Goal: Task Accomplishment & Management: Manage account settings

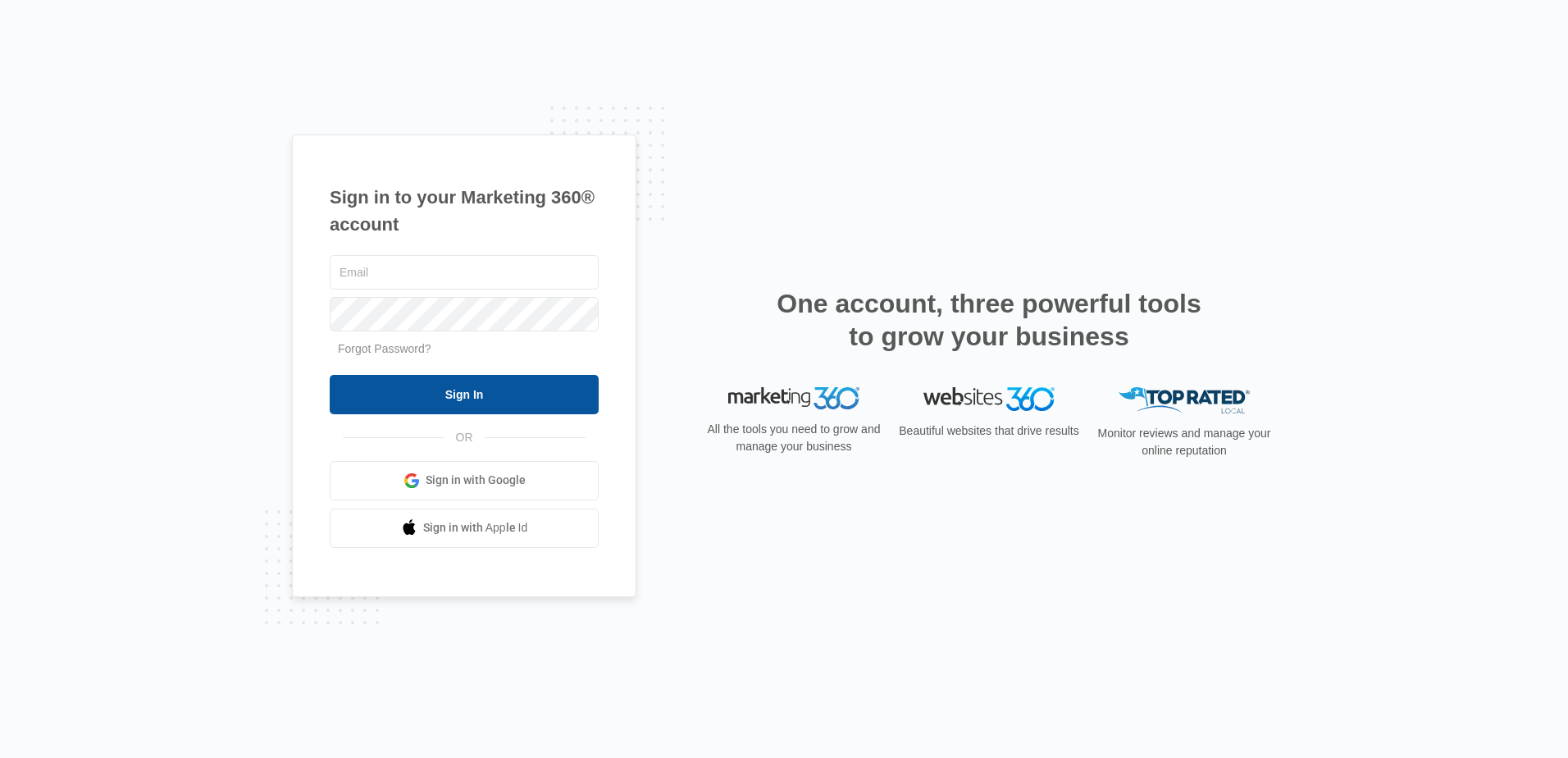
type input "[EMAIL_ADDRESS][DOMAIN_NAME]"
click at [484, 396] on input "Sign In" at bounding box center [464, 395] width 269 height 40
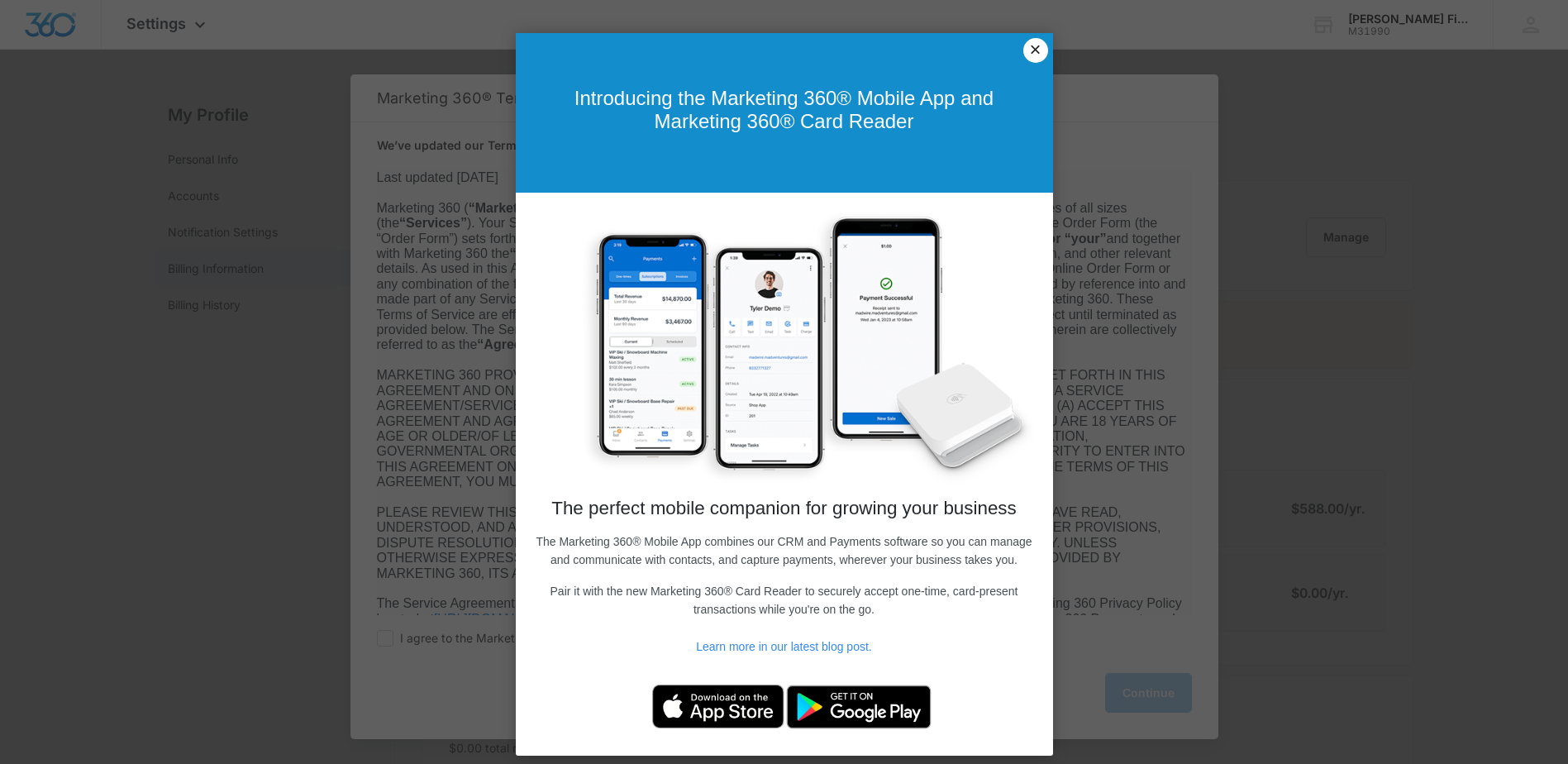
click at [1036, 55] on link "×" at bounding box center [1036, 50] width 25 height 25
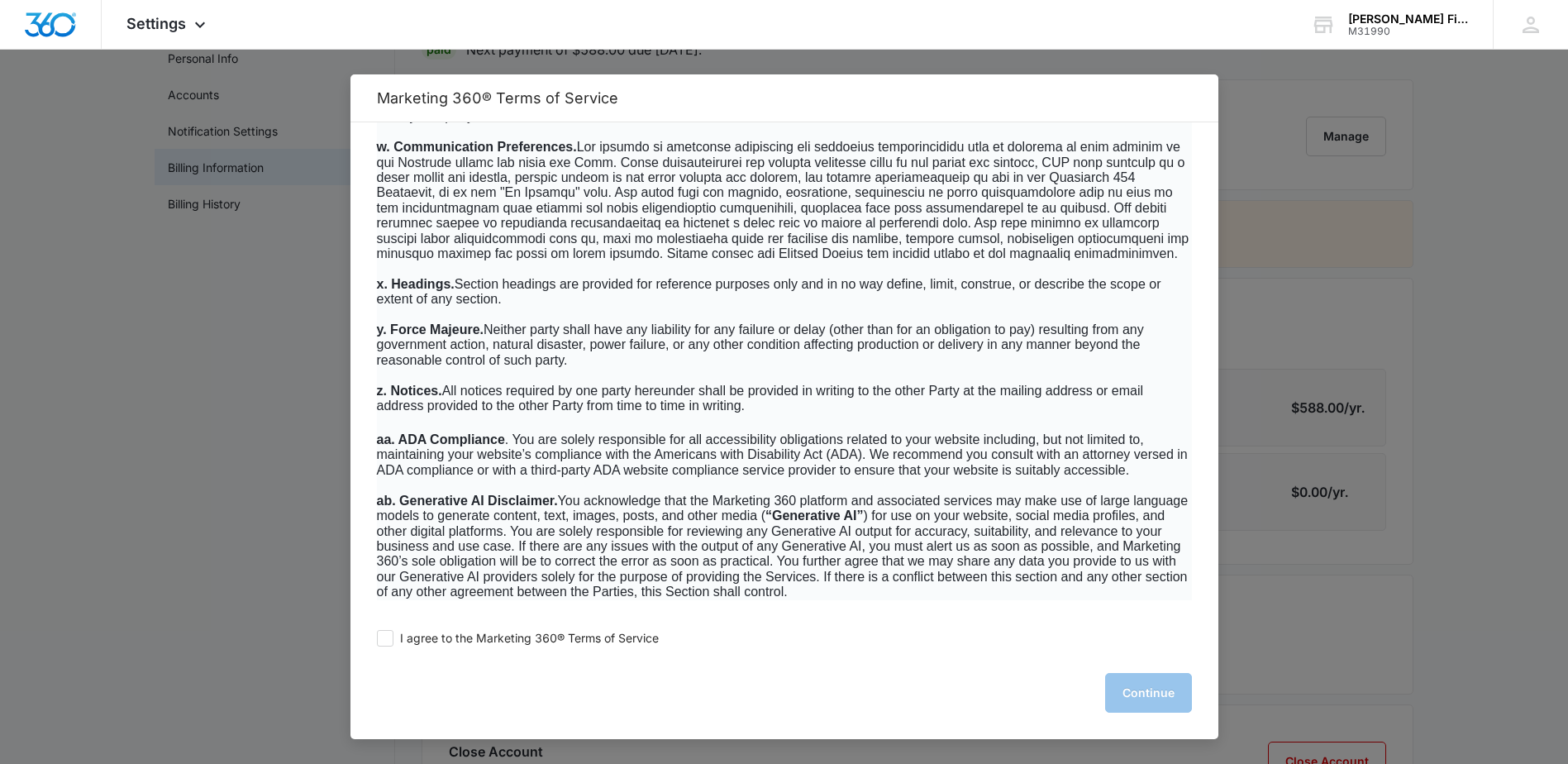
scroll to position [191, 0]
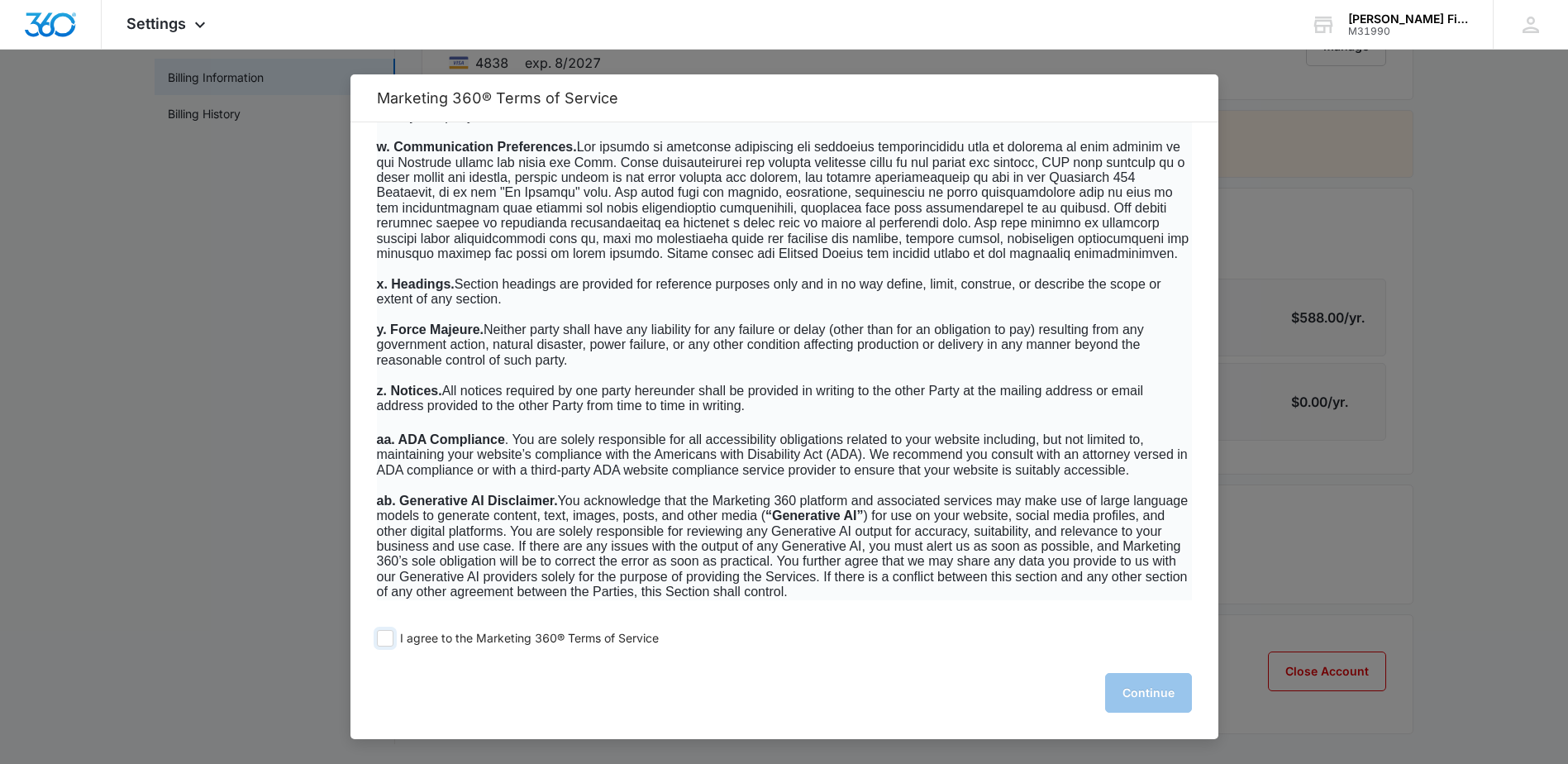
click at [391, 637] on span at bounding box center [385, 637] width 16 height 16
click at [391, 637] on input "I agree to the Marketing 360® Terms of Service" at bounding box center [385, 637] width 16 height 16
checkbox input "true"
click at [1165, 692] on button "Continue" at bounding box center [1149, 693] width 87 height 40
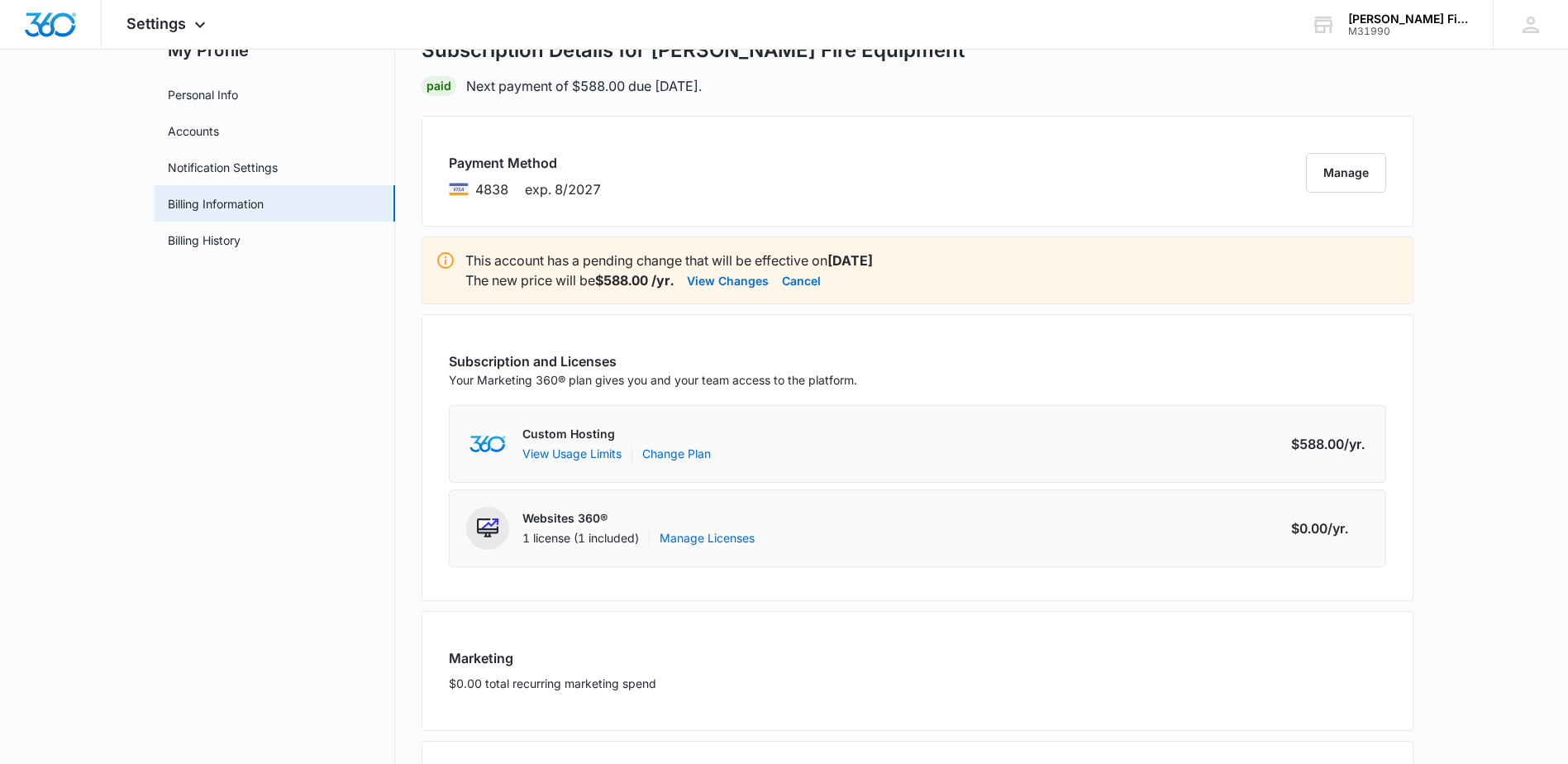
scroll to position [26, 0]
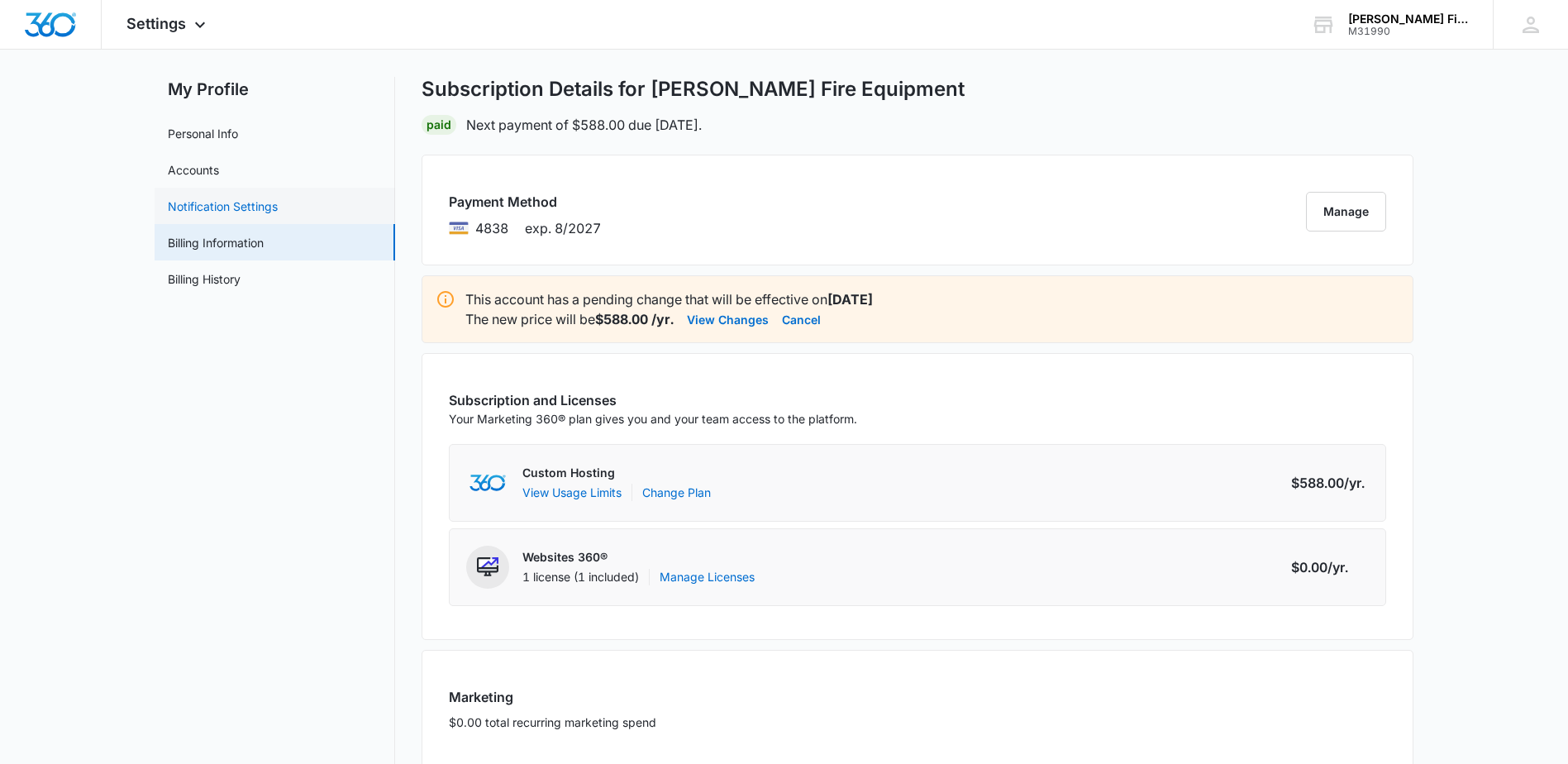
click at [218, 205] on link "Notification Settings" at bounding box center [223, 206] width 110 height 17
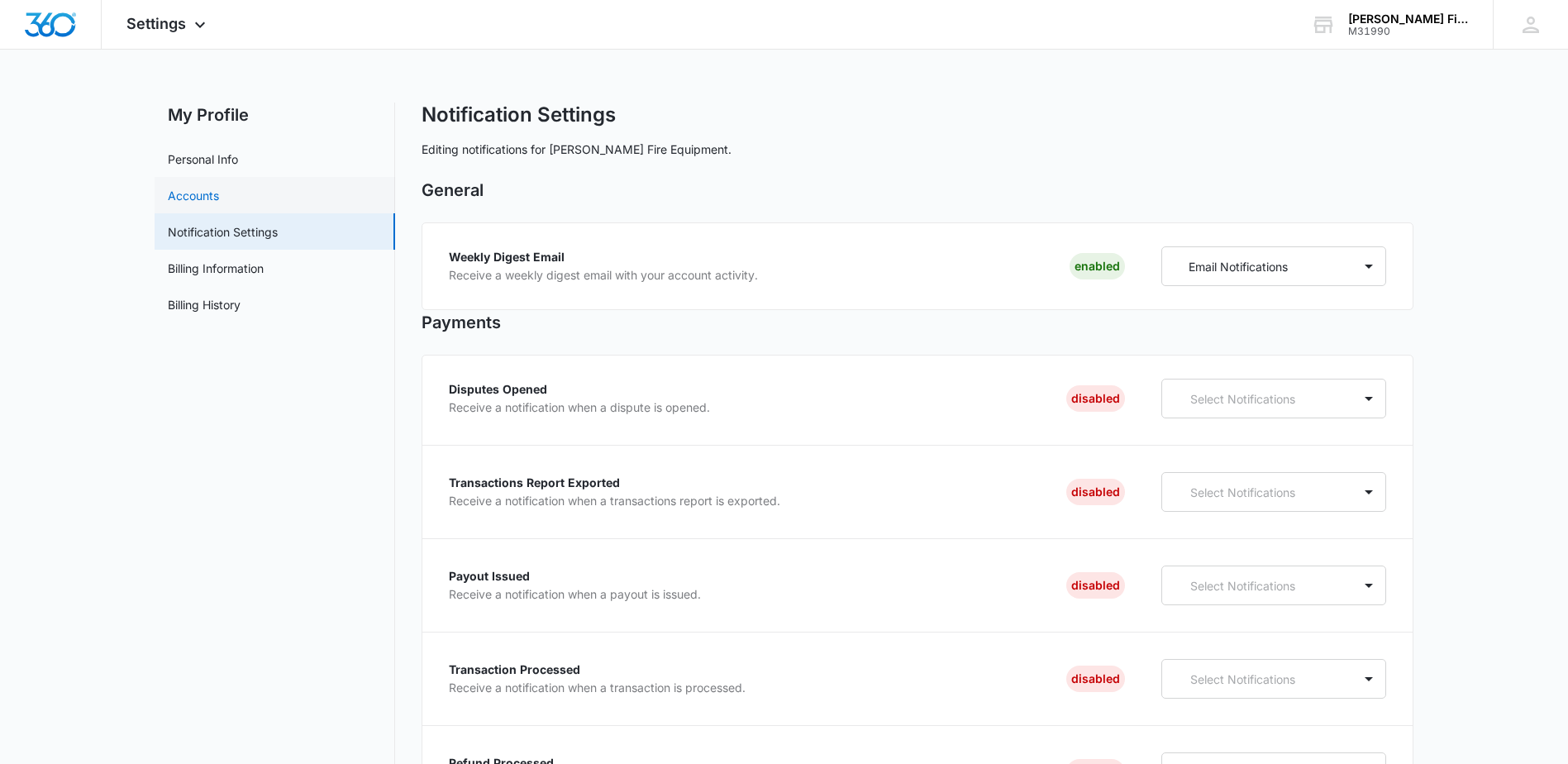
click at [203, 195] on link "Accounts" at bounding box center [193, 195] width 51 height 17
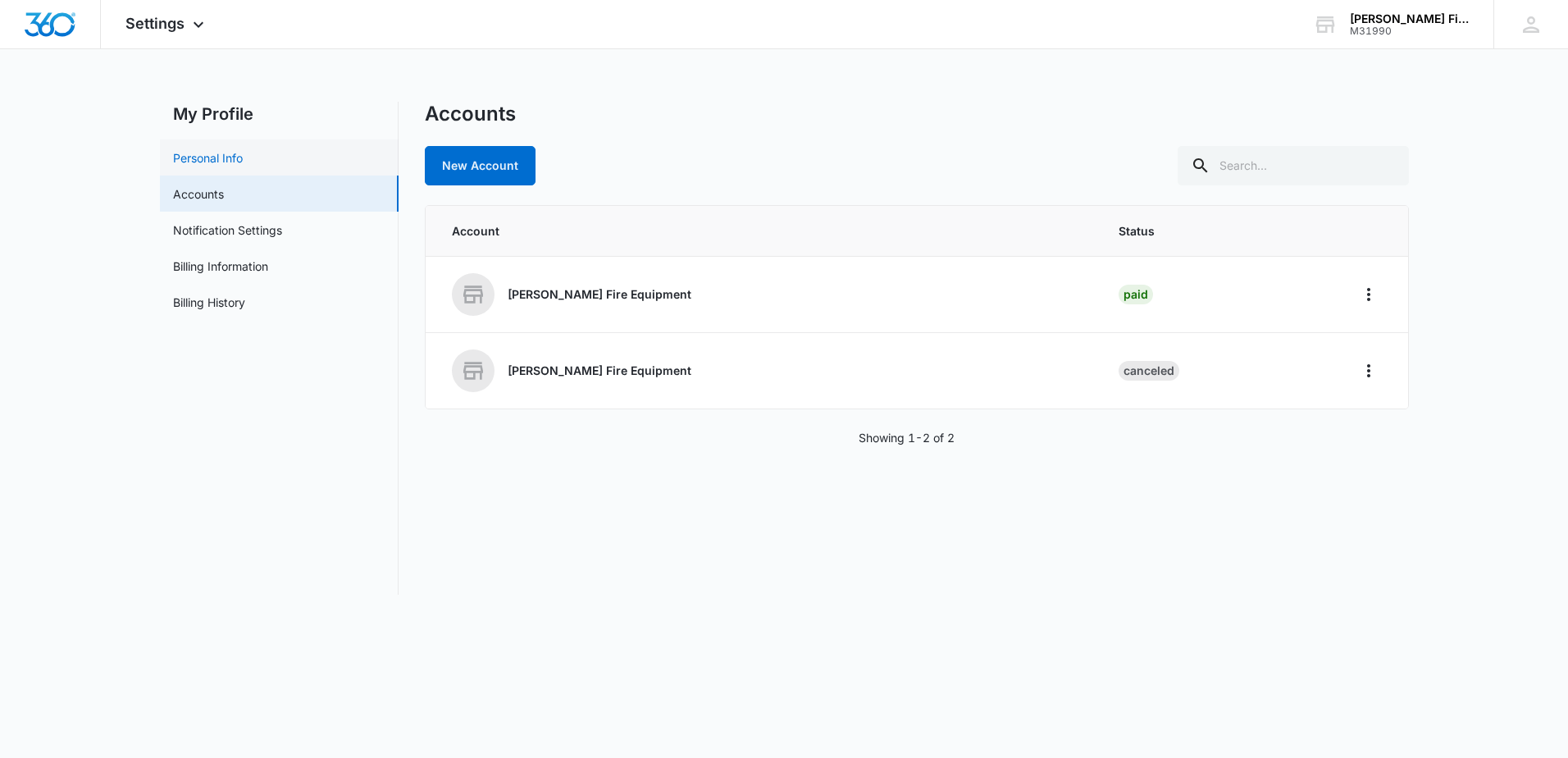
click at [230, 163] on link "Personal Info" at bounding box center [207, 158] width 70 height 17
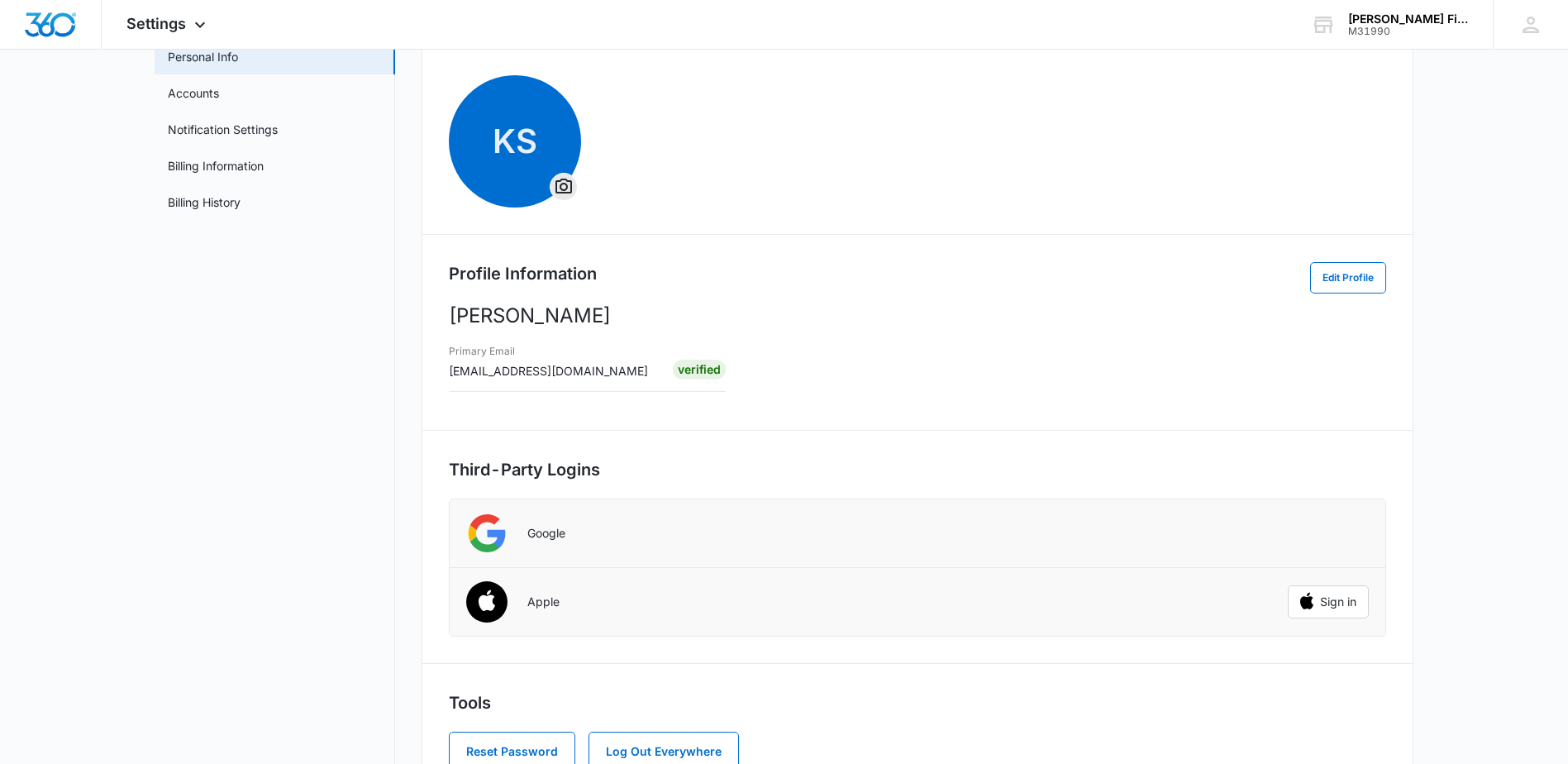
scroll to position [75, 0]
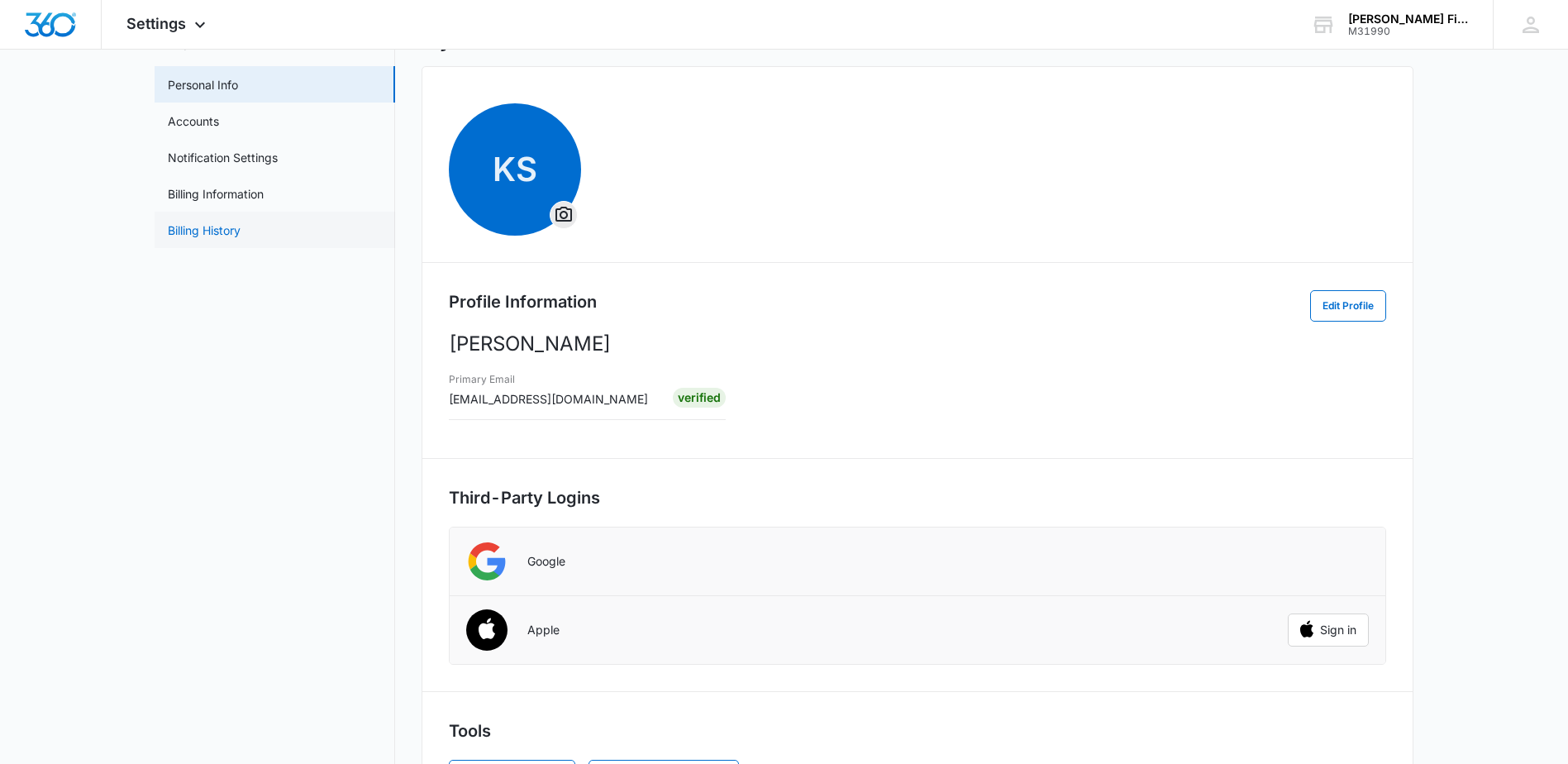
click at [216, 233] on link "Billing History" at bounding box center [205, 230] width 73 height 17
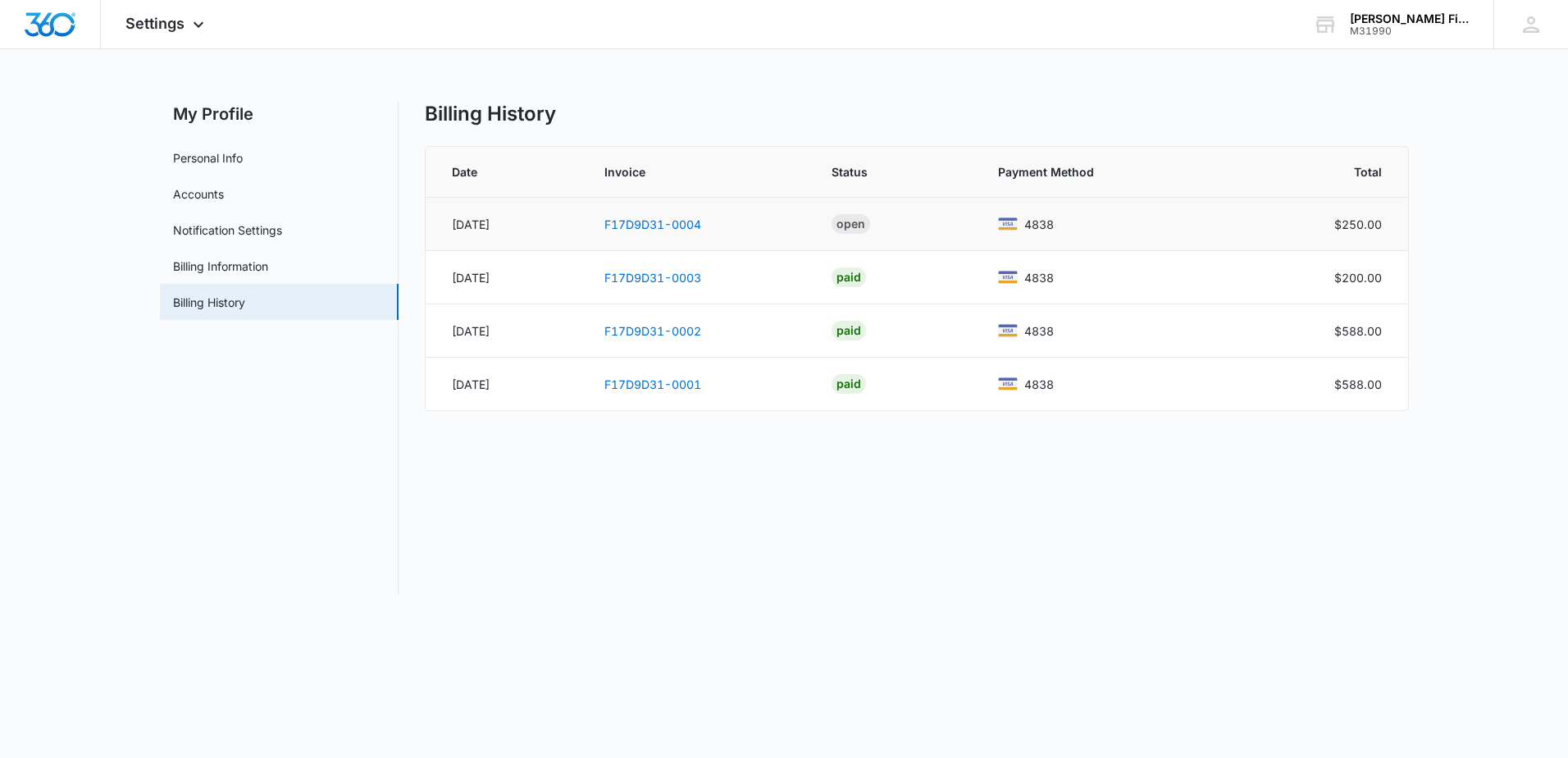
click at [870, 222] on div "OPEN" at bounding box center [851, 224] width 39 height 20
click at [690, 220] on link "F17D9D31-0004" at bounding box center [653, 225] width 96 height 14
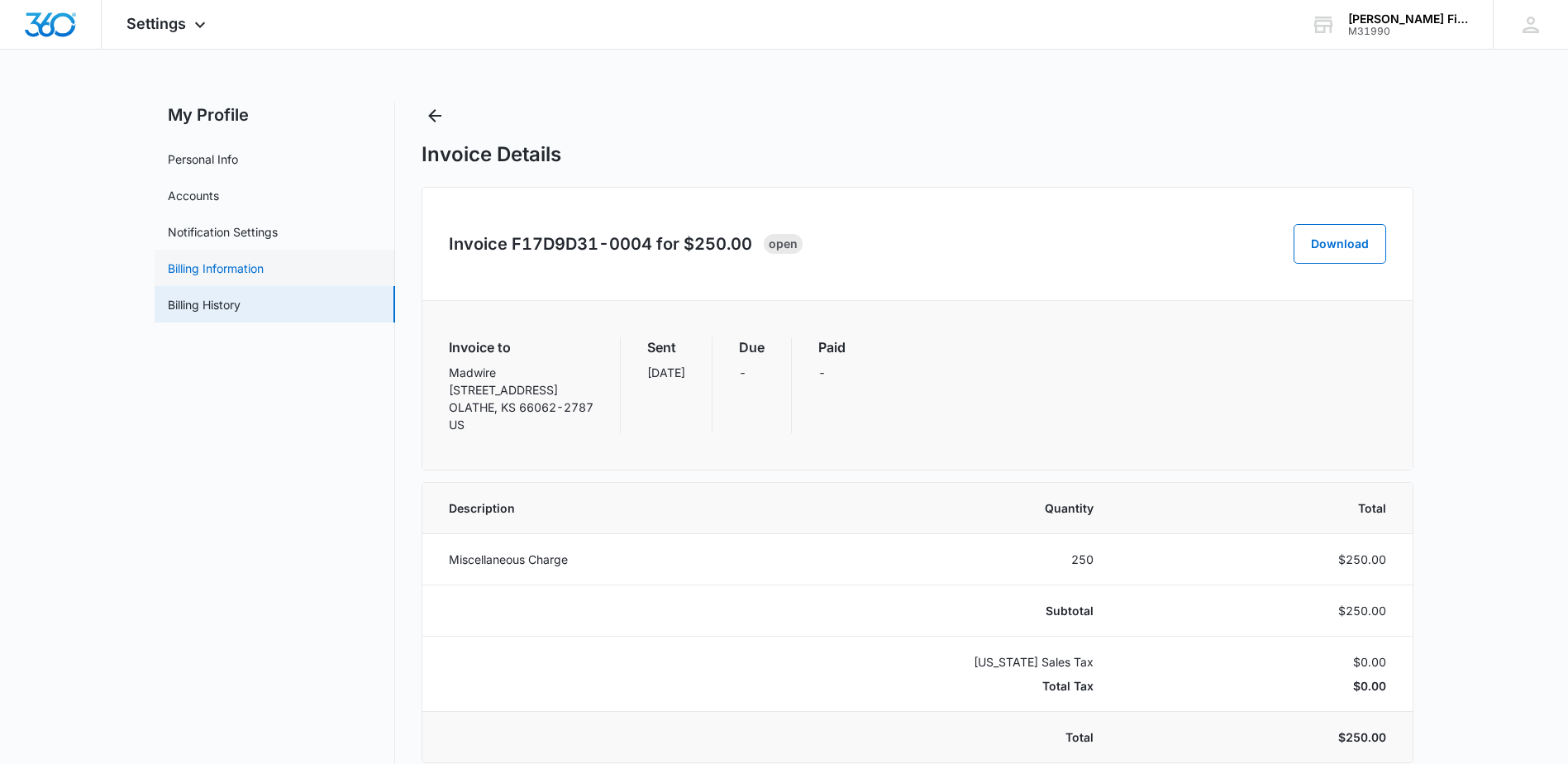
click at [234, 268] on link "Billing Information" at bounding box center [216, 268] width 96 height 17
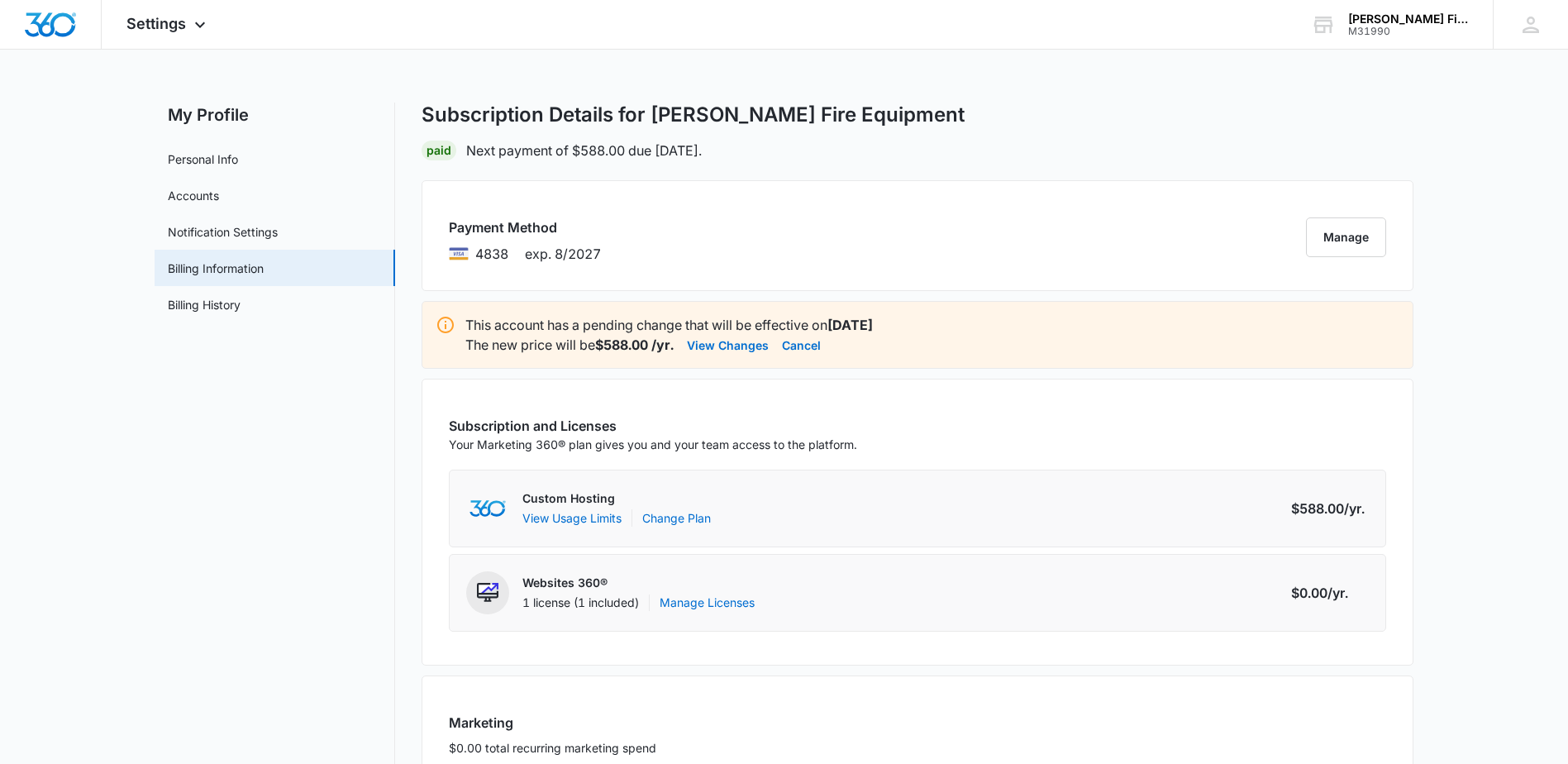
click at [445, 324] on icon at bounding box center [445, 324] width 16 height 16
click at [706, 343] on button "View Changes" at bounding box center [728, 344] width 82 height 20
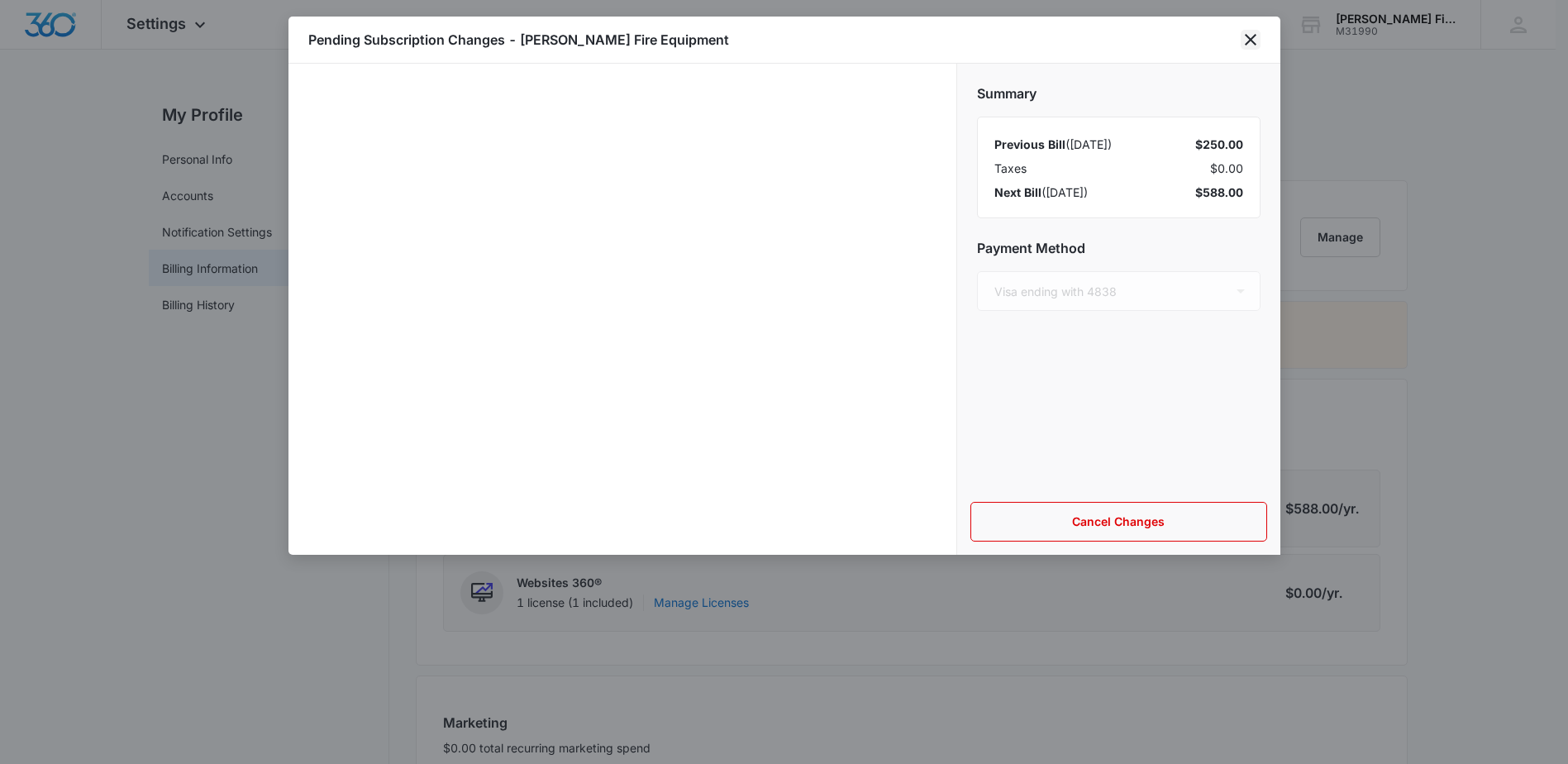
click at [1247, 35] on icon "close" at bounding box center [1251, 39] width 20 height 20
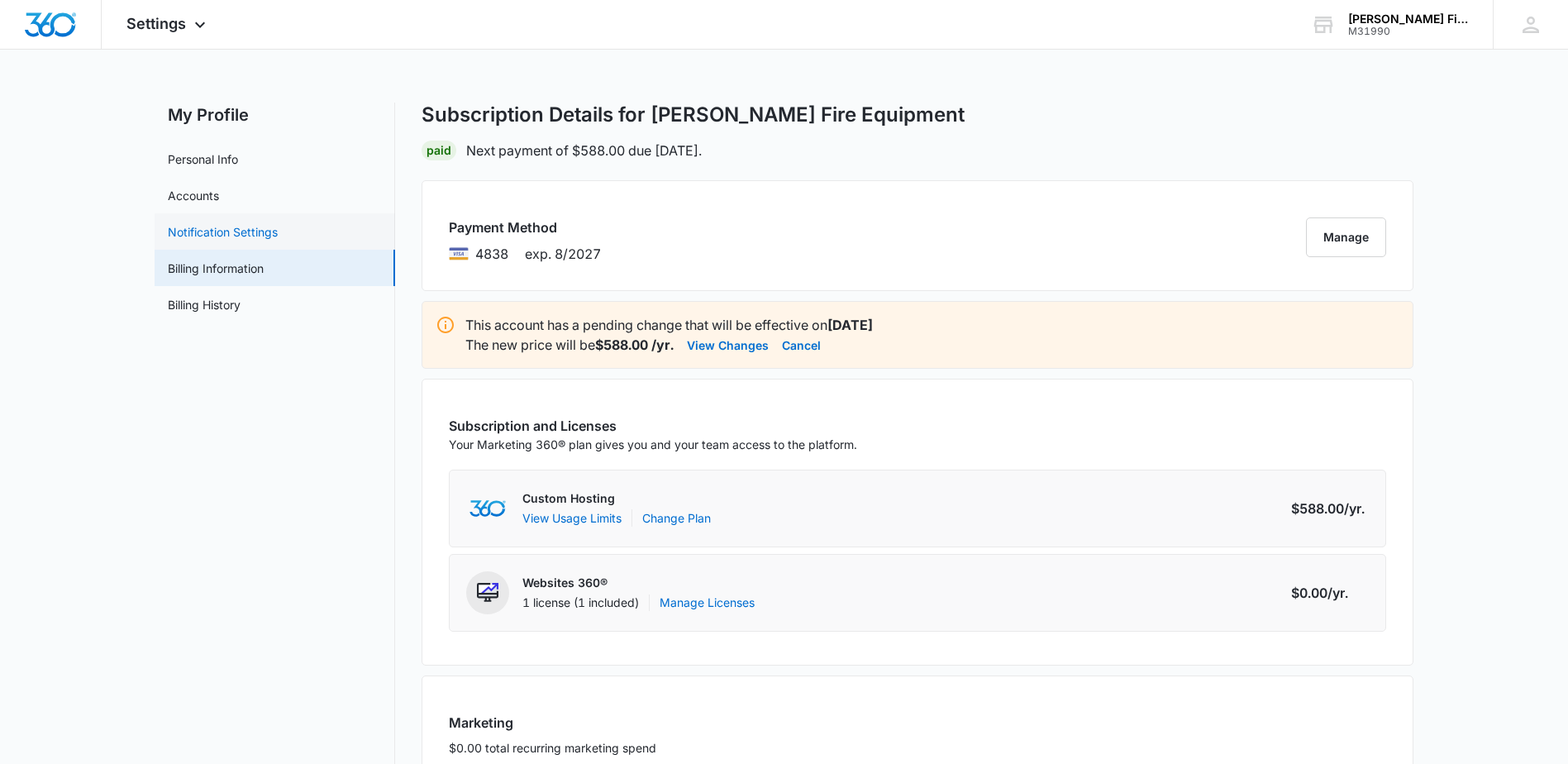
click at [244, 234] on link "Notification Settings" at bounding box center [223, 232] width 110 height 17
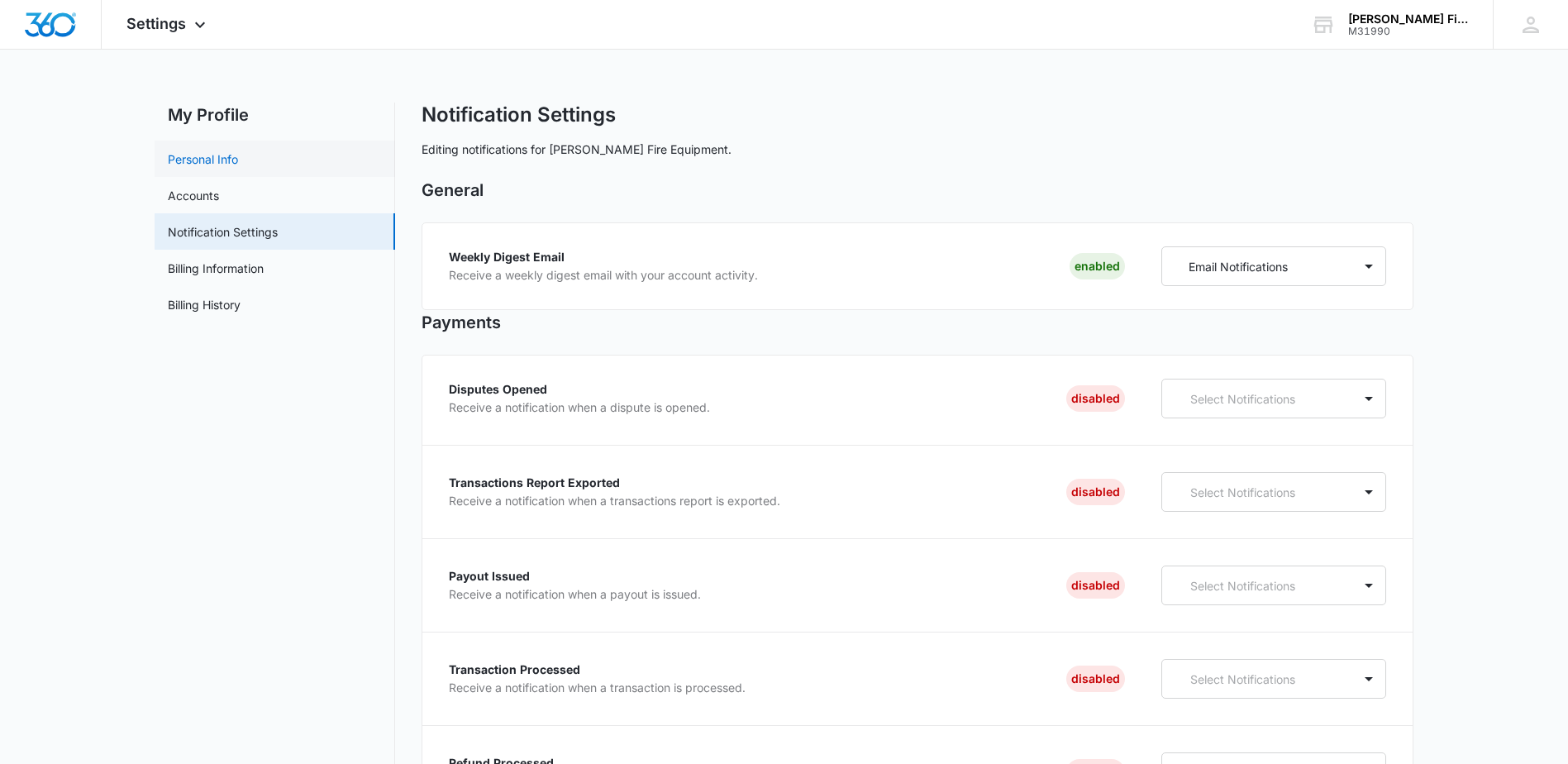
click at [198, 161] on link "Personal Info" at bounding box center [203, 160] width 70 height 17
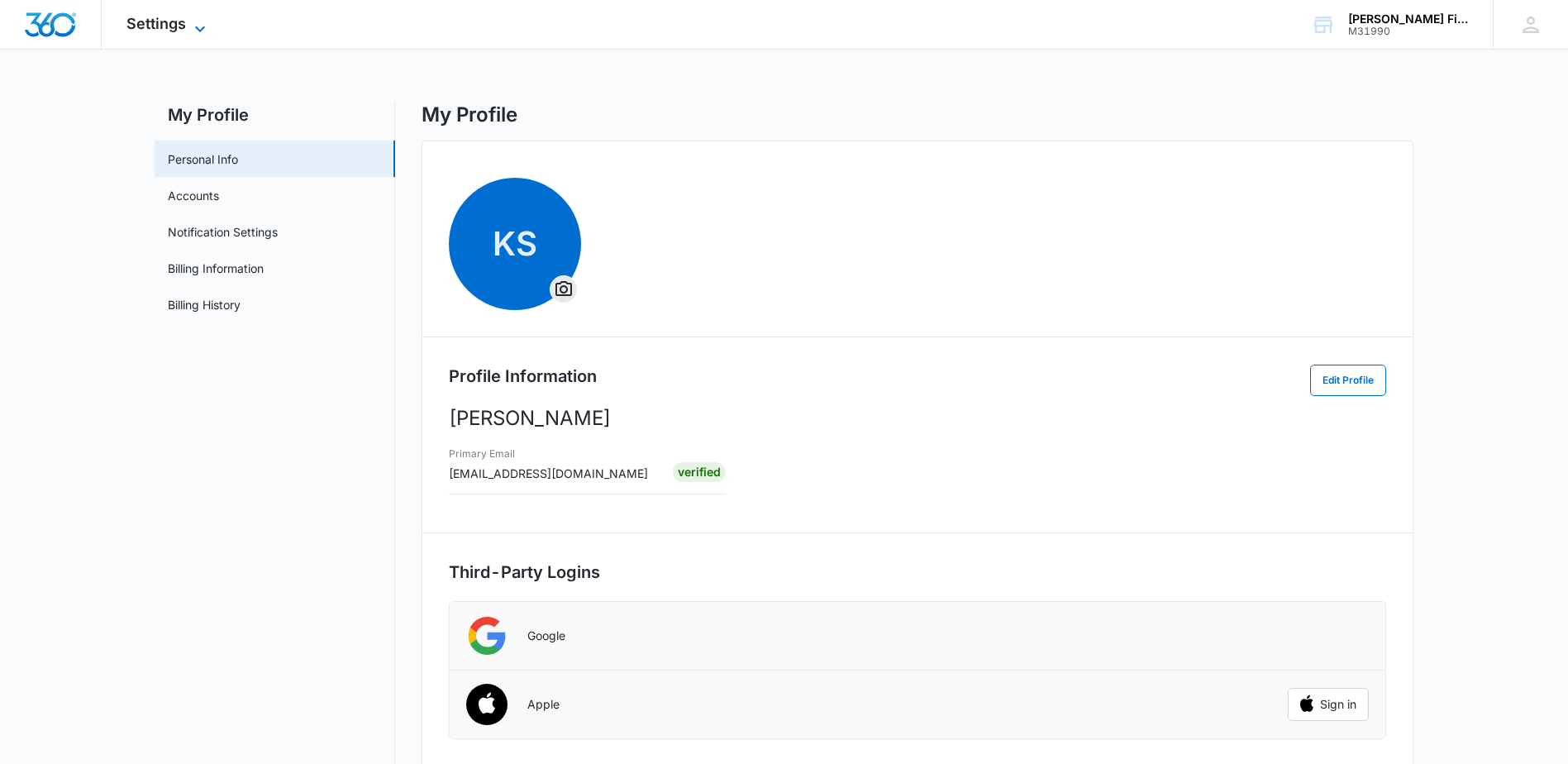
click at [194, 33] on icon at bounding box center [199, 29] width 20 height 20
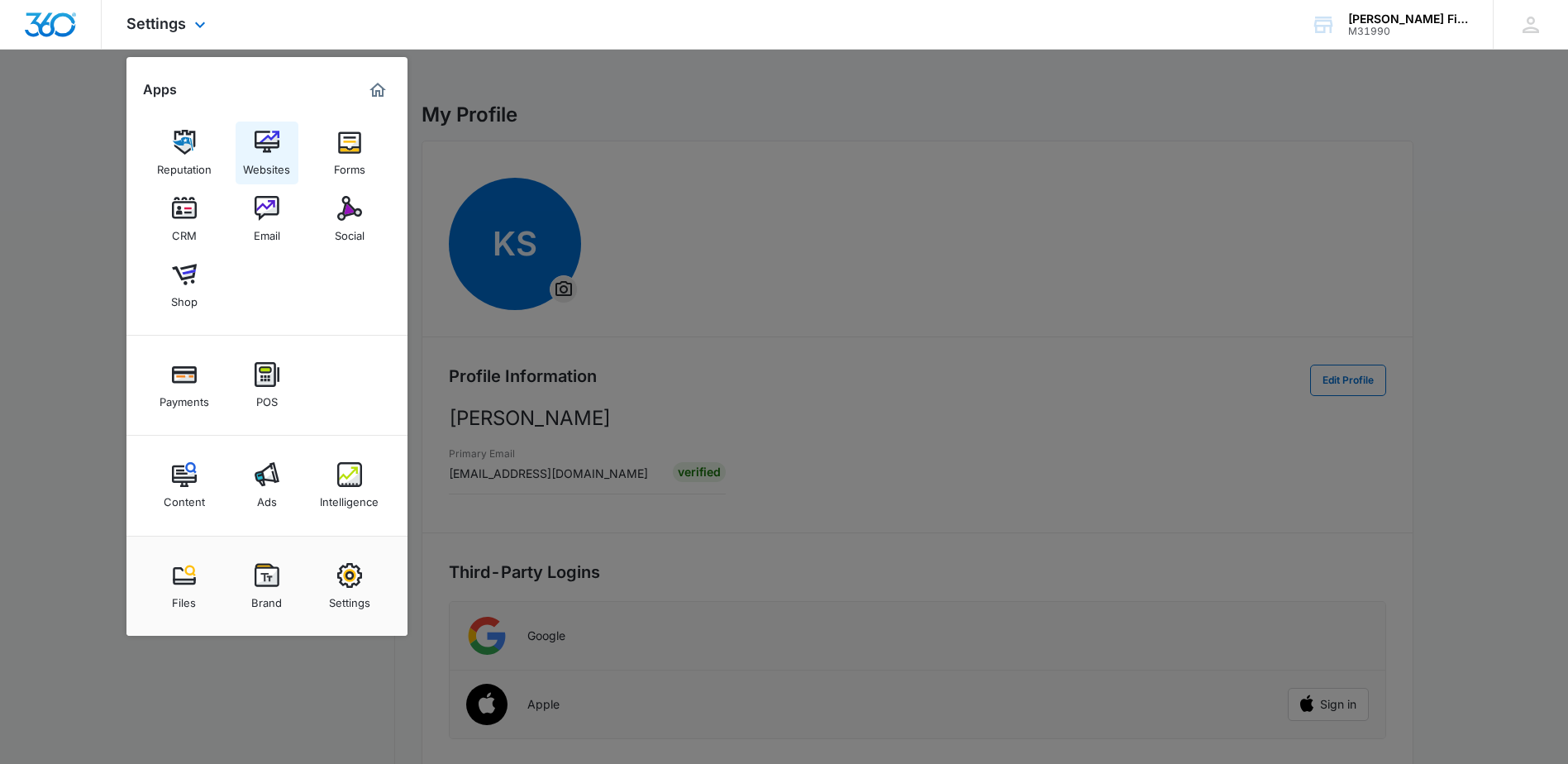
click at [269, 151] on img at bounding box center [267, 142] width 25 height 25
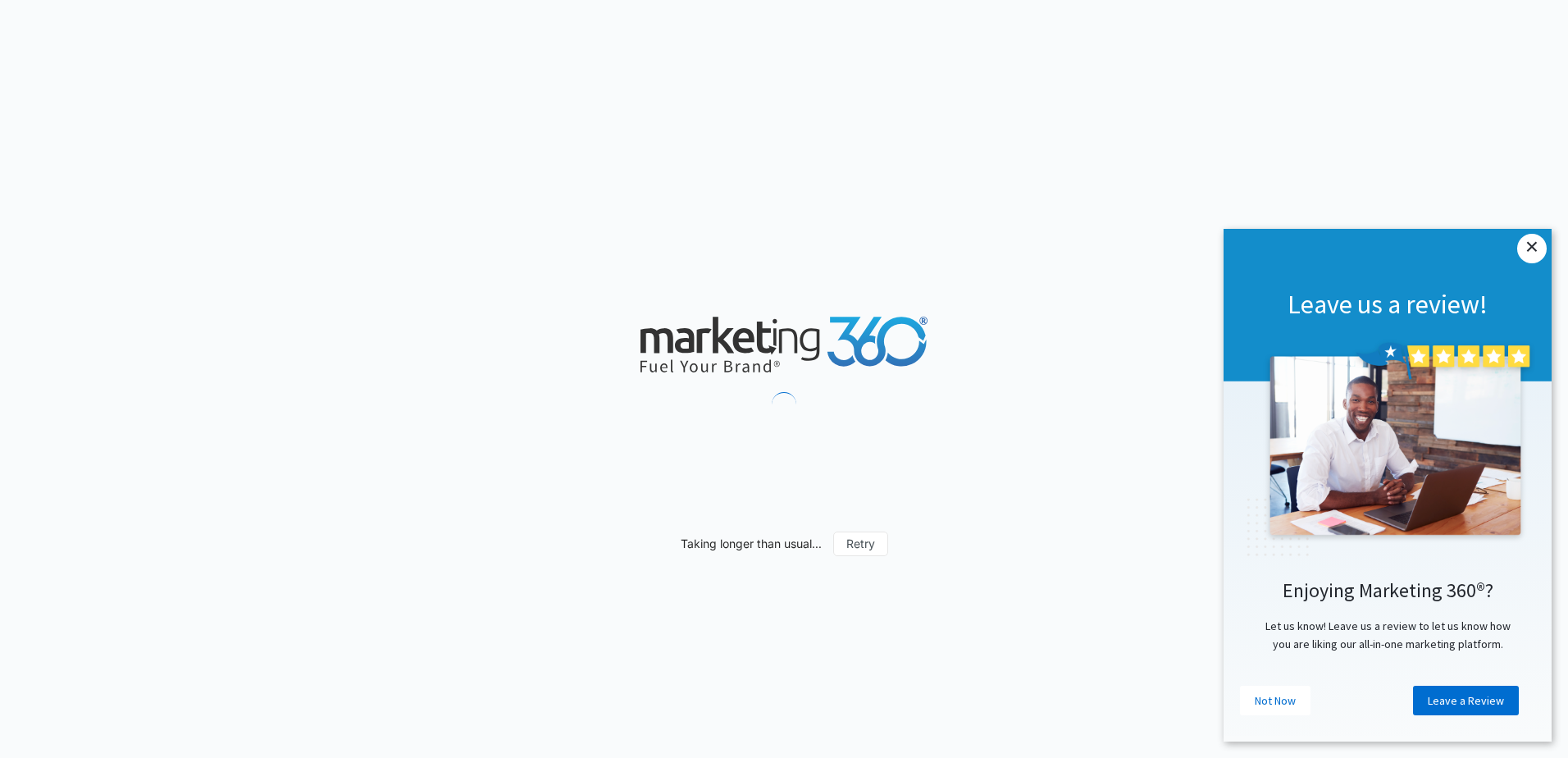
click at [1532, 237] on link "×" at bounding box center [1532, 249] width 29 height 29
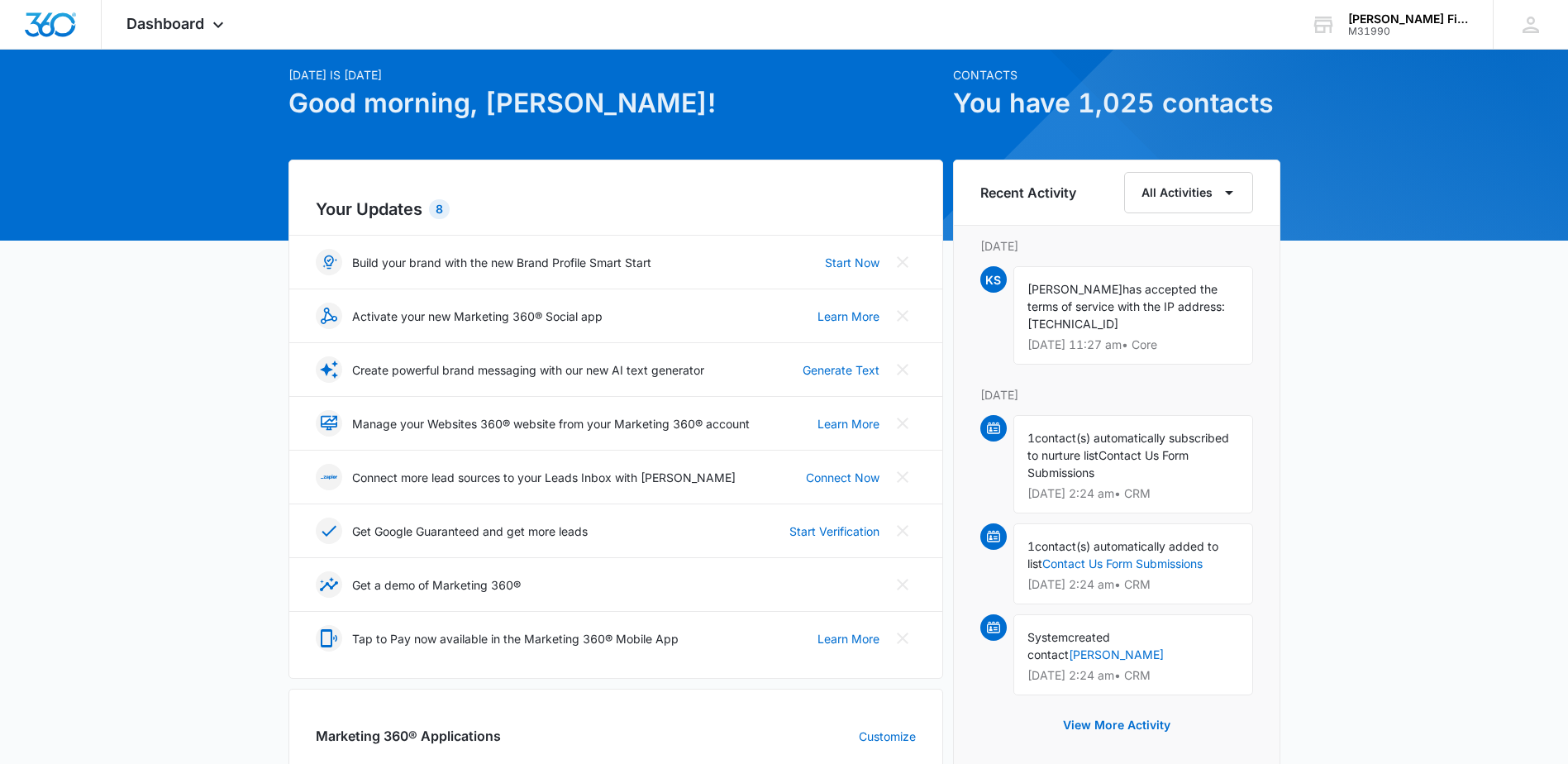
scroll to position [166, 0]
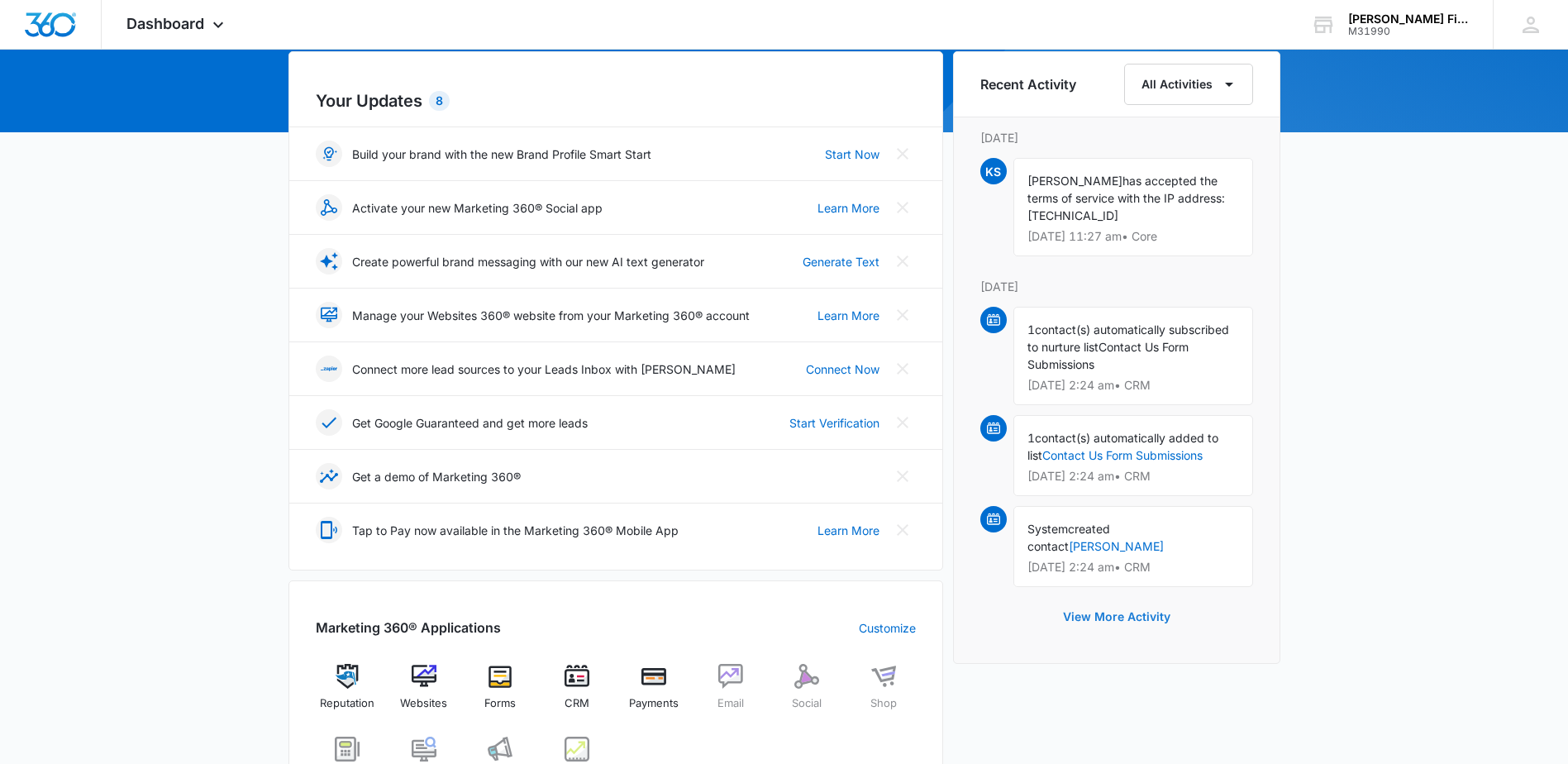
click at [1122, 597] on button "View More Activity" at bounding box center [1117, 617] width 140 height 40
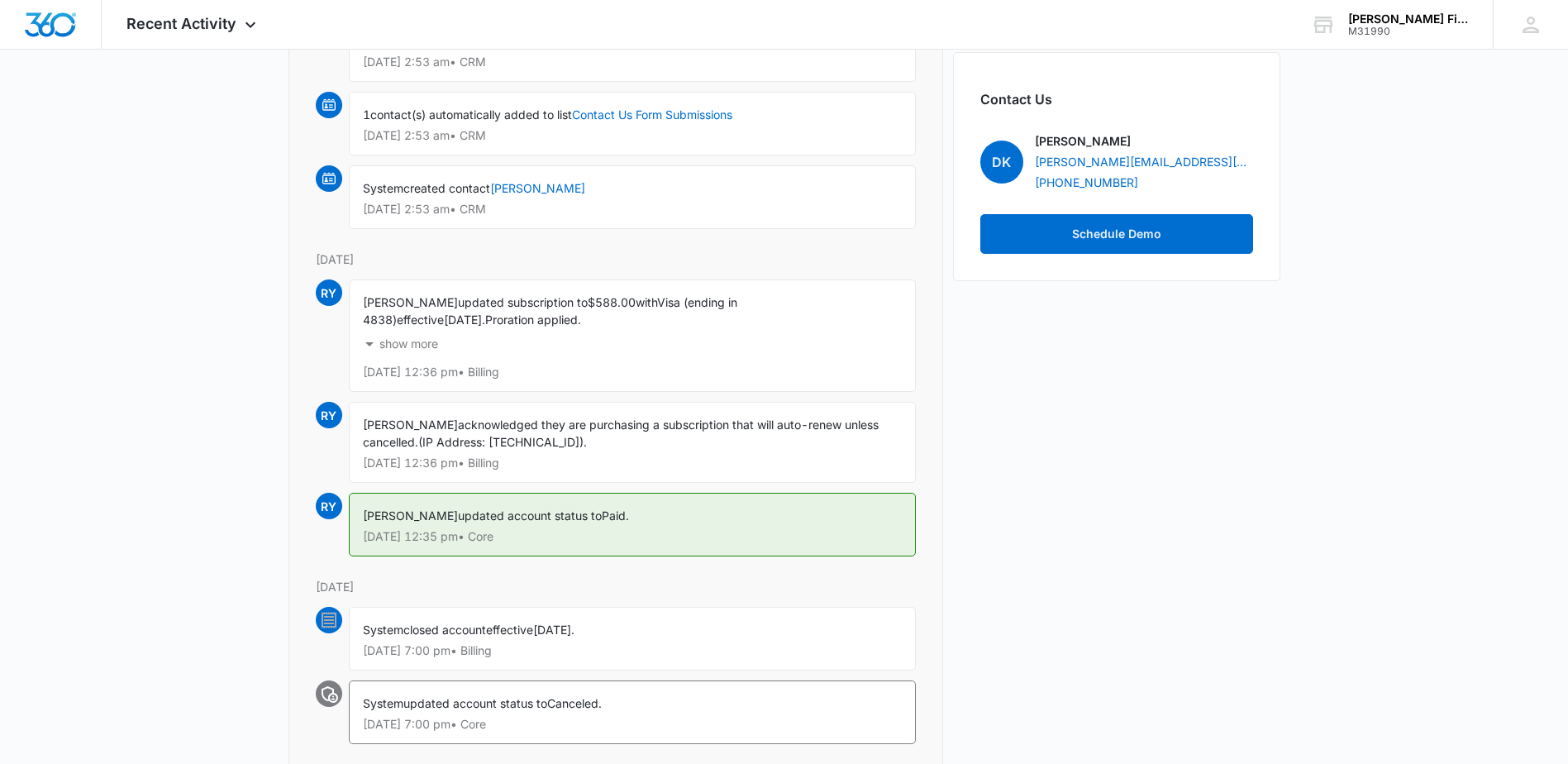
scroll to position [607, 0]
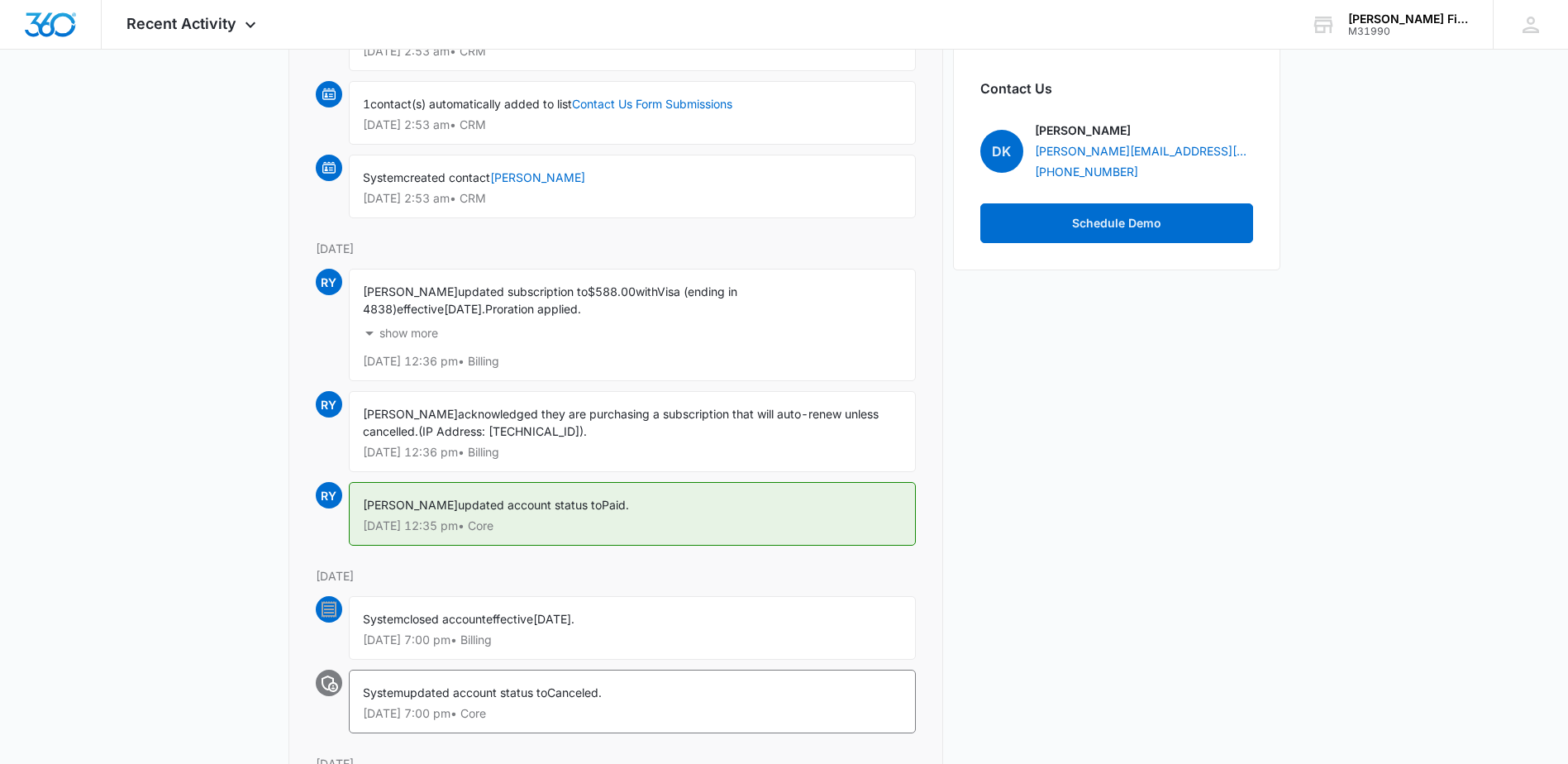
click at [402, 329] on p "show more" at bounding box center [409, 333] width 59 height 11
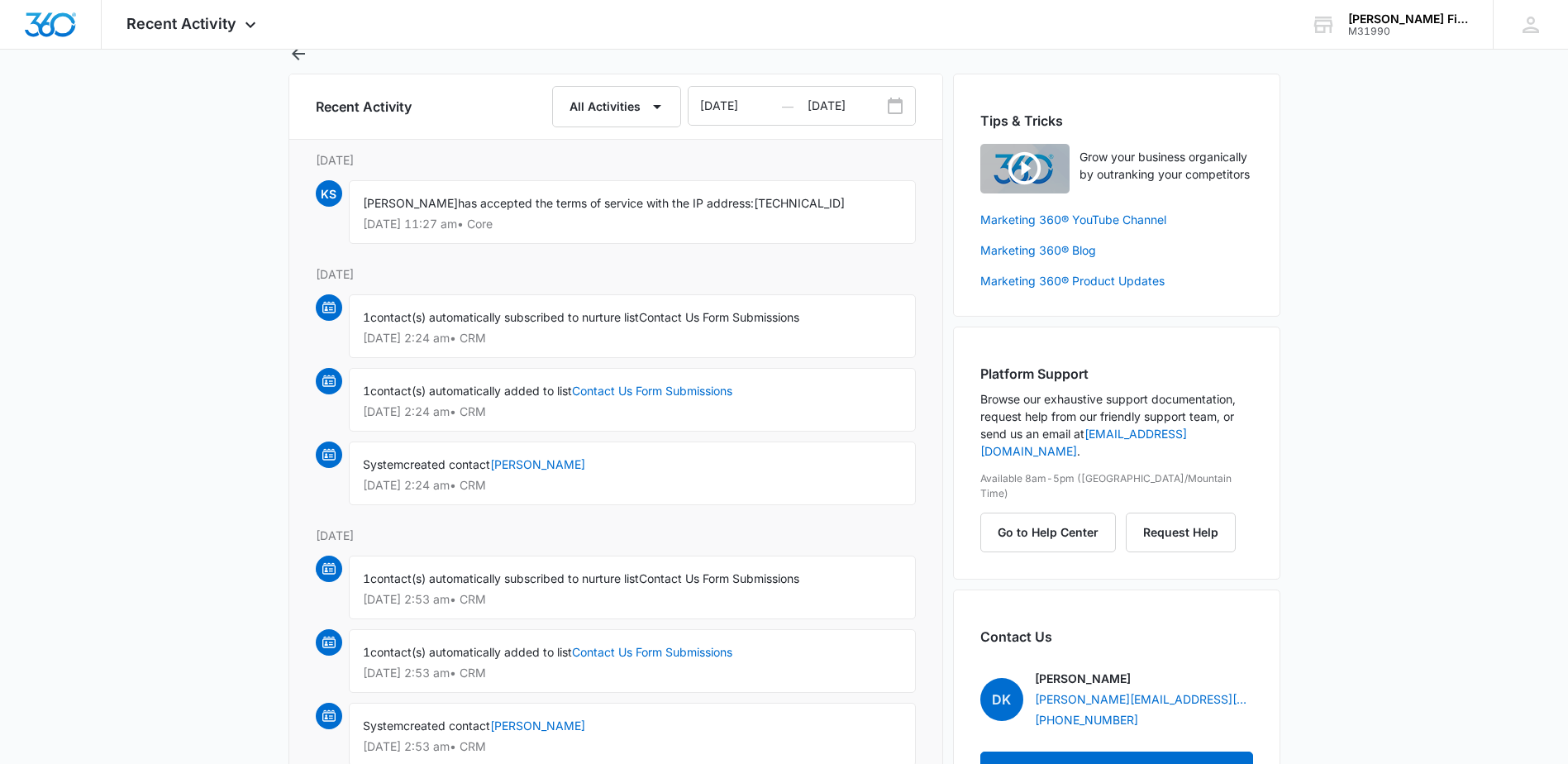
scroll to position [0, 0]
